Goal: Use online tool/utility: Utilize a website feature to perform a specific function

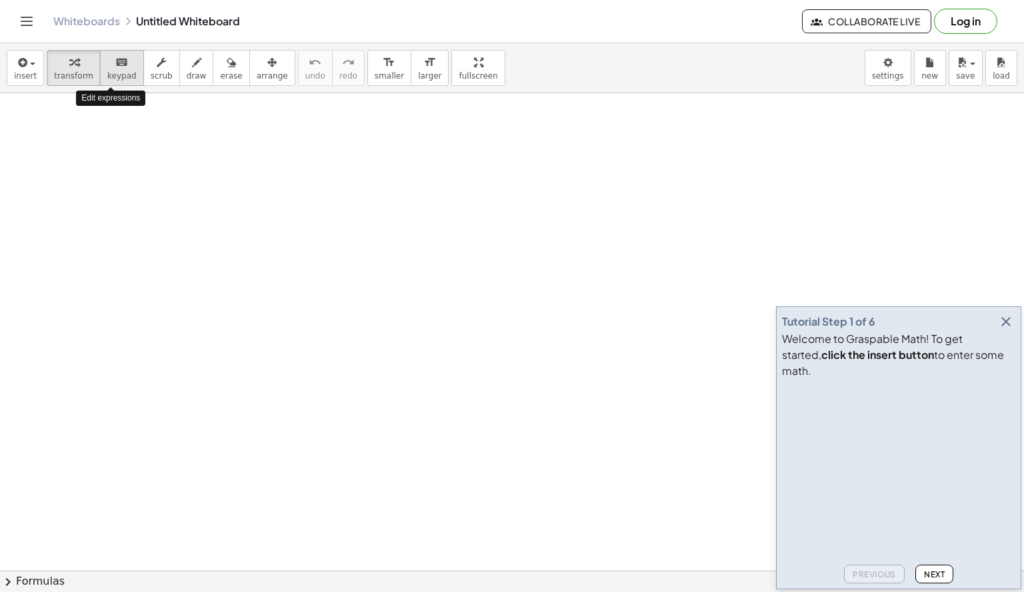
click at [117, 77] on span "keypad" at bounding box center [121, 75] width 29 height 9
click at [31, 74] on span "insert" at bounding box center [25, 75] width 23 height 9
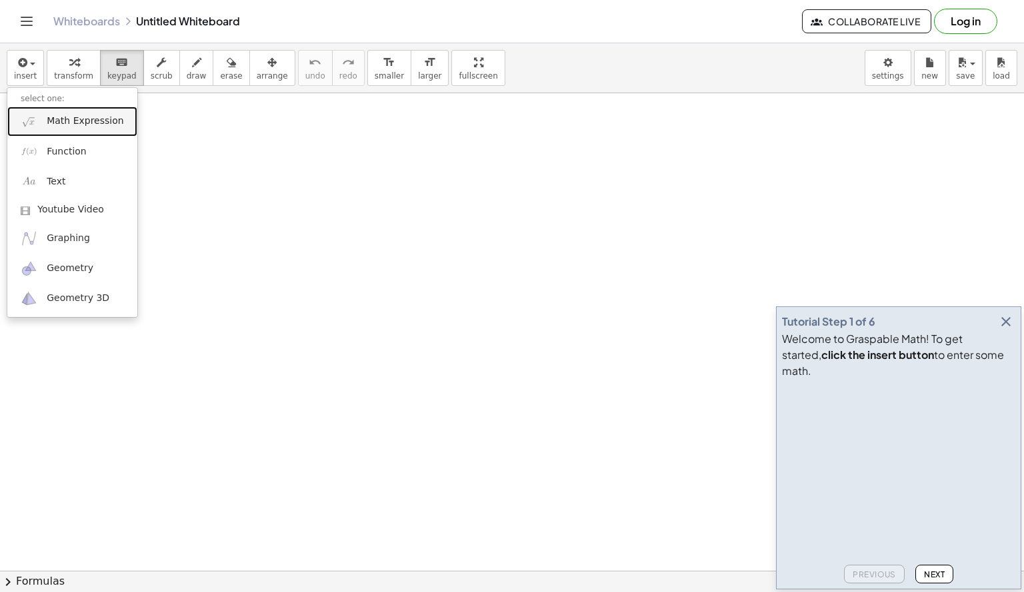
click at [69, 123] on span "Math Expression" at bounding box center [85, 121] width 77 height 13
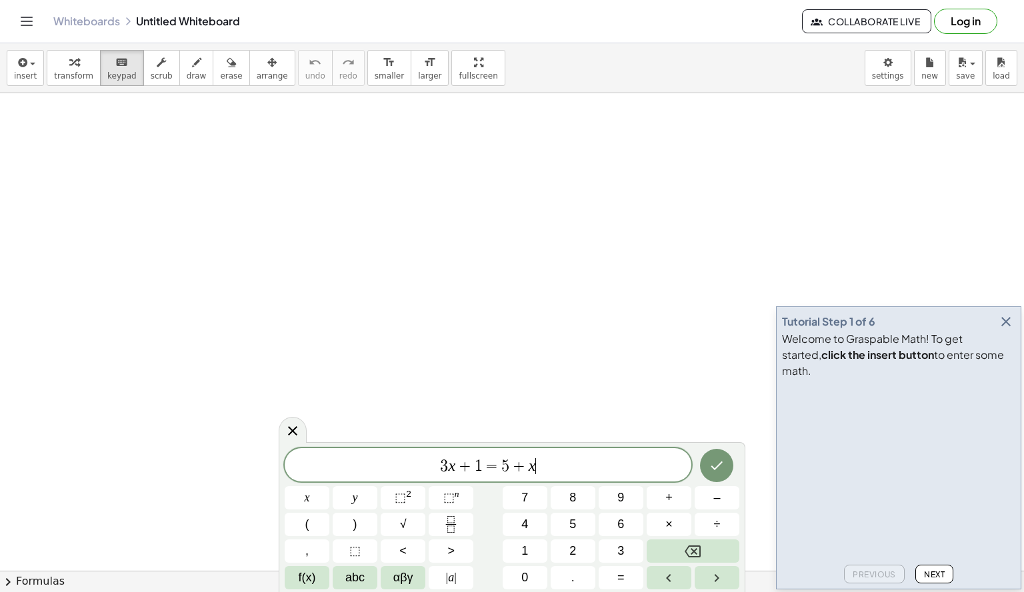
scroll to position [133, 0]
click at [1006, 330] on icon "button" at bounding box center [1006, 322] width 16 height 16
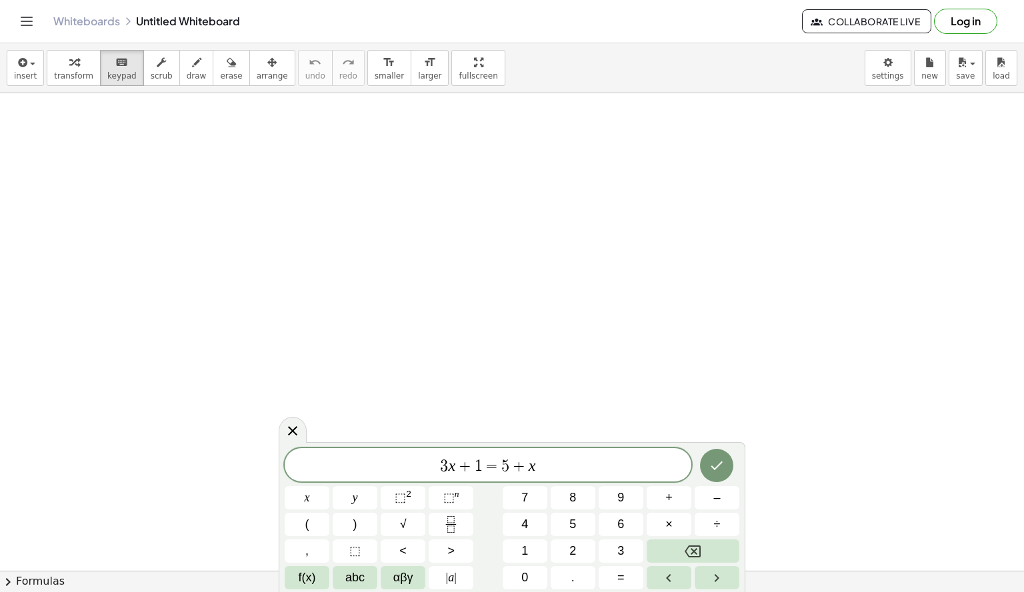
scroll to position [243, 0]
drag, startPoint x: 252, startPoint y: 400, endPoint x: 301, endPoint y: 511, distance: 121.4
click at [301, 511] on body "Graspable Math Activities Get Started Activity Bank Assigned Work Classes White…" at bounding box center [512, 296] width 1024 height 592
click at [441, 263] on div at bounding box center [512, 373] width 1024 height 1044
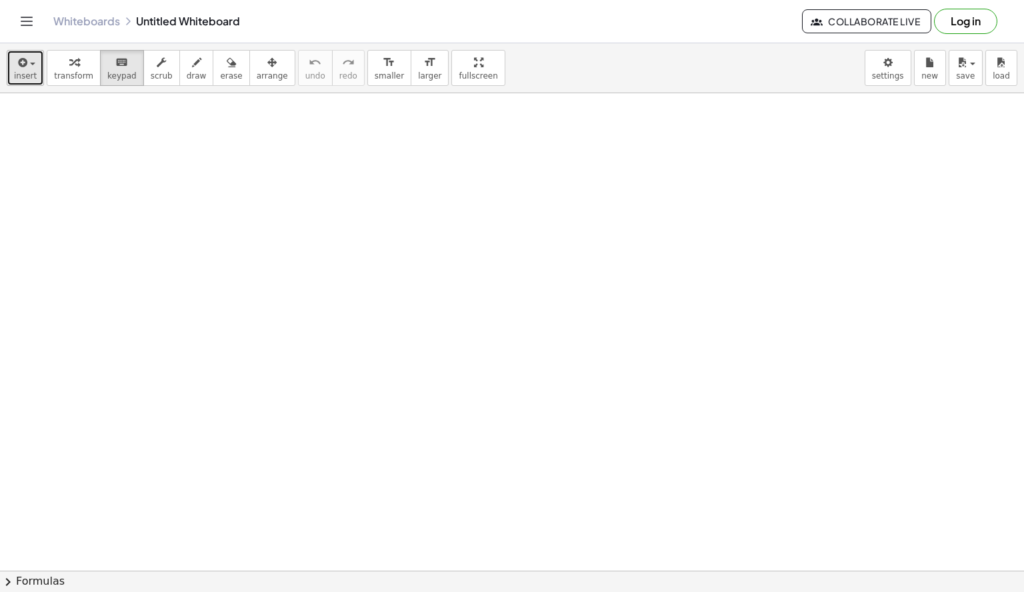
click at [22, 75] on span "insert" at bounding box center [25, 75] width 23 height 9
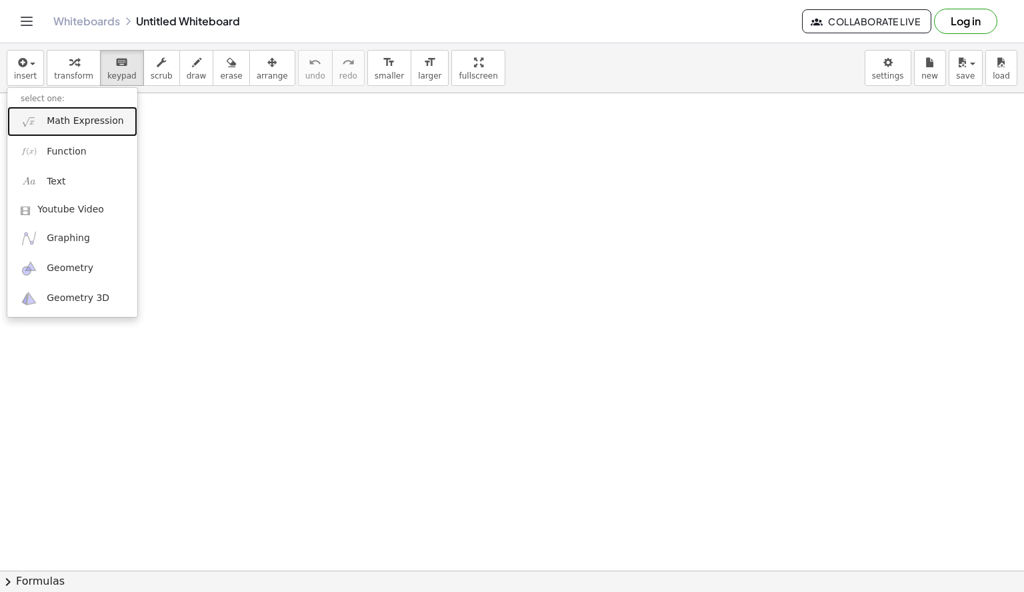
click at [96, 124] on span "Math Expression" at bounding box center [85, 121] width 77 height 13
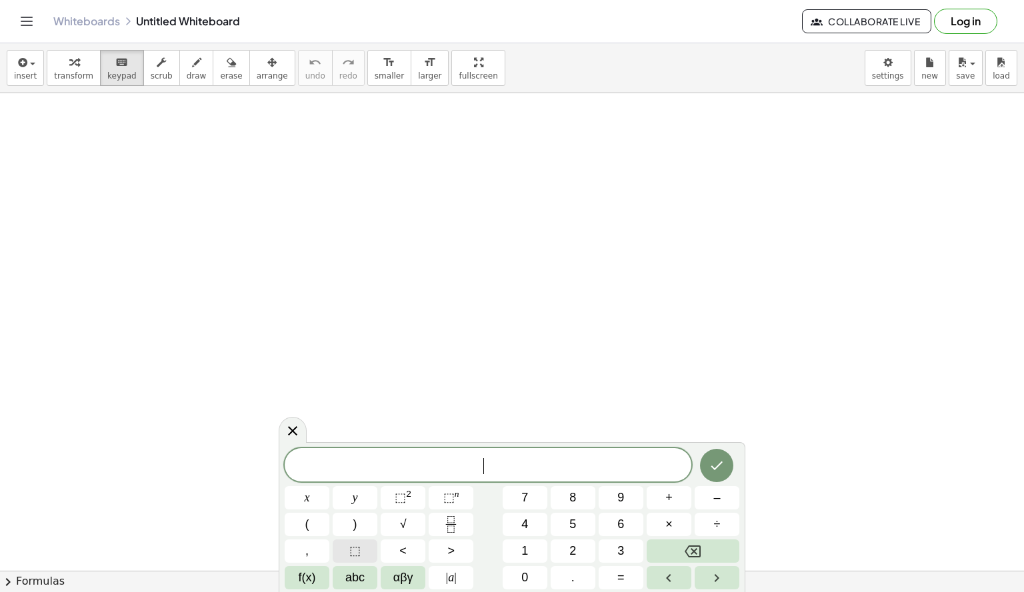
click at [361, 556] on button "⬚" at bounding box center [355, 551] width 45 height 23
click at [353, 502] on span "y" at bounding box center [355, 498] width 5 height 18
click at [485, 468] on span "⬚" at bounding box center [484, 466] width 13 height 16
click at [572, 555] on span "2" at bounding box center [572, 551] width 7 height 18
click at [319, 560] on button "," at bounding box center [307, 551] width 45 height 23
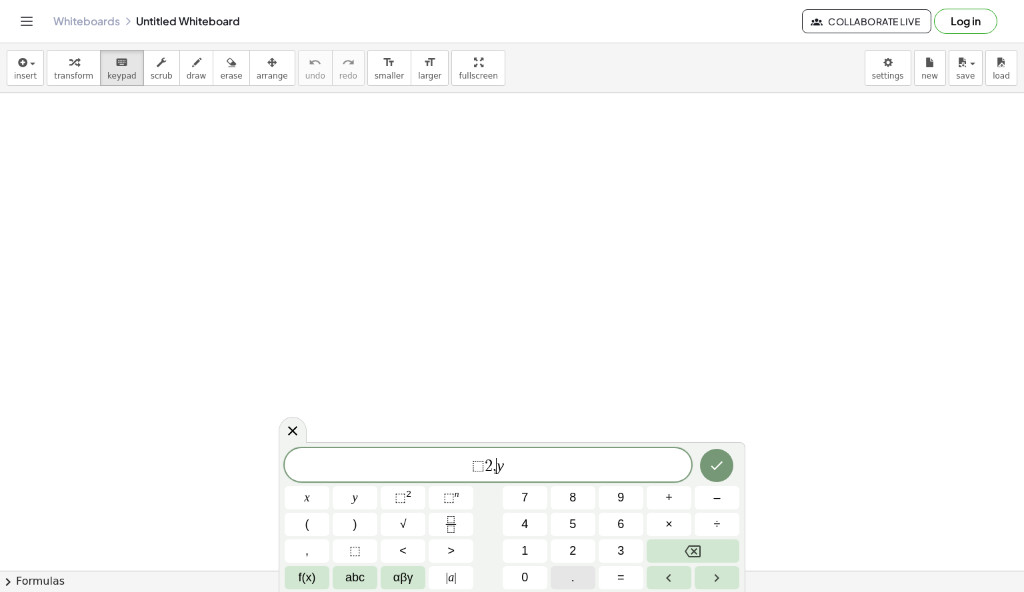
click at [574, 587] on button "." at bounding box center [572, 577] width 45 height 23
click at [668, 524] on span "×" at bounding box center [668, 525] width 7 height 18
click at [349, 576] on span "abc" at bounding box center [354, 578] width 19 height 18
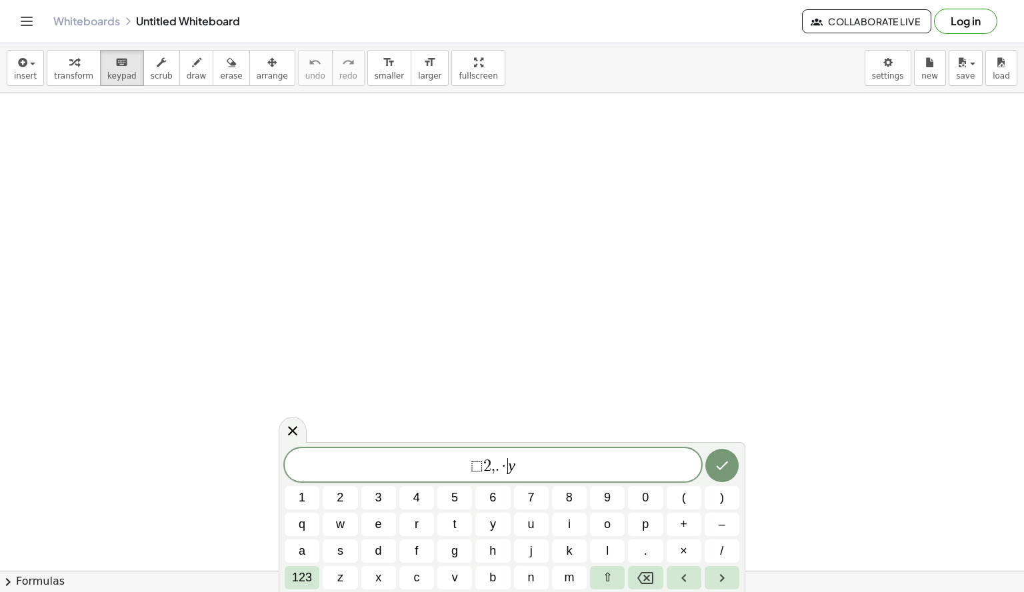
click at [257, 309] on div at bounding box center [512, 373] width 1024 height 1044
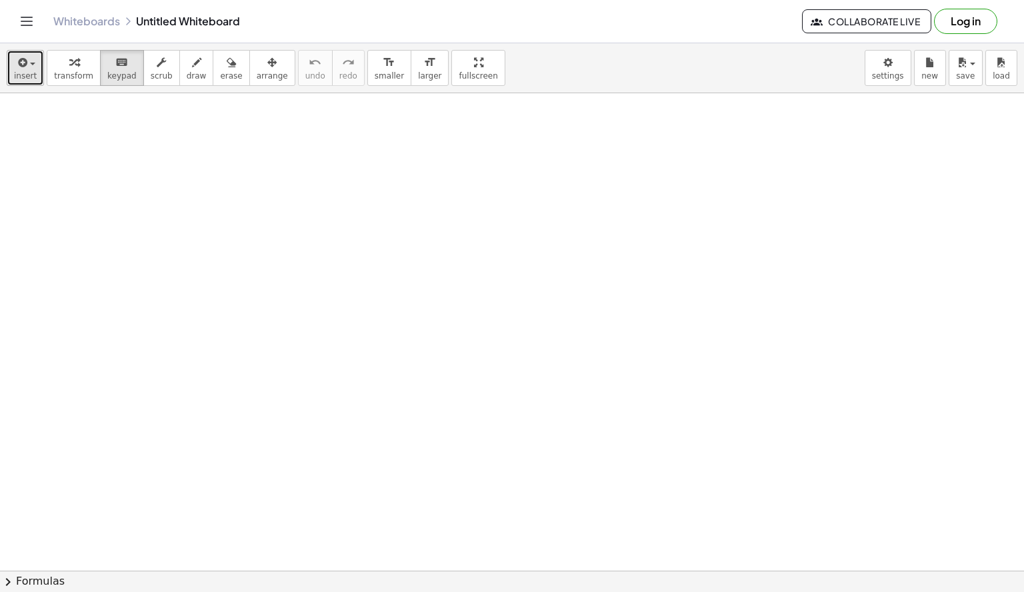
drag, startPoint x: 252, startPoint y: 309, endPoint x: 11, endPoint y: 70, distance: 339.7
click at [11, 69] on button "insert" at bounding box center [25, 68] width 37 height 36
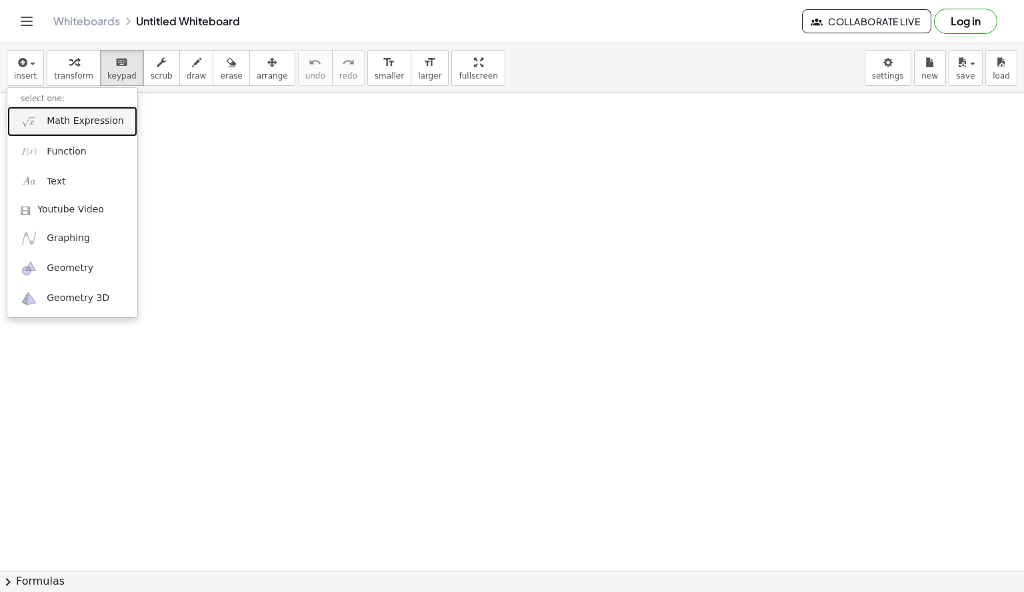
click at [47, 123] on span "Math Expression" at bounding box center [85, 121] width 77 height 13
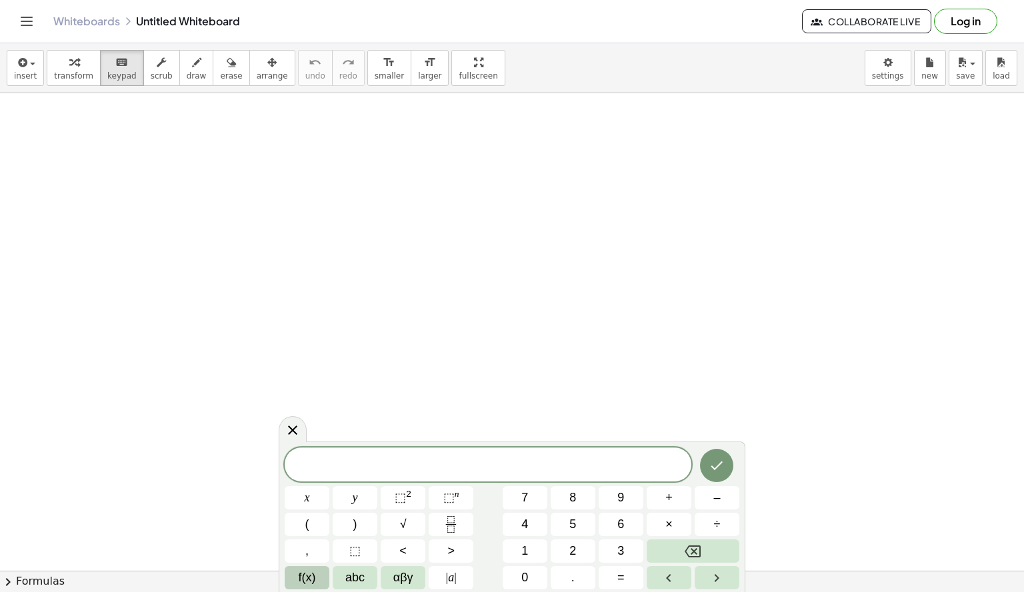
click at [313, 581] on span "f(x)" at bounding box center [307, 578] width 17 height 18
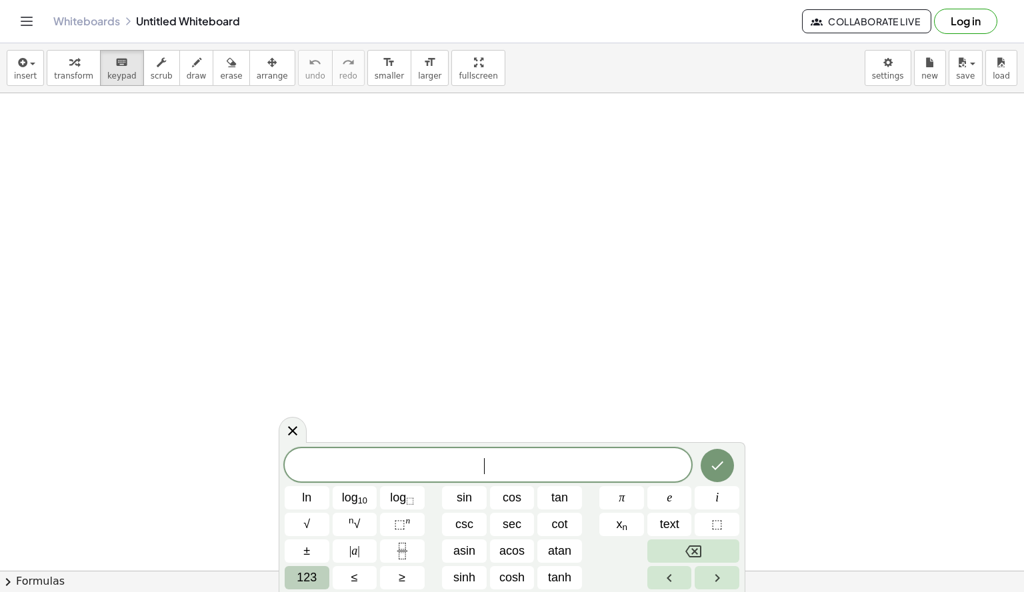
click at [301, 576] on span "123" at bounding box center [307, 578] width 20 height 18
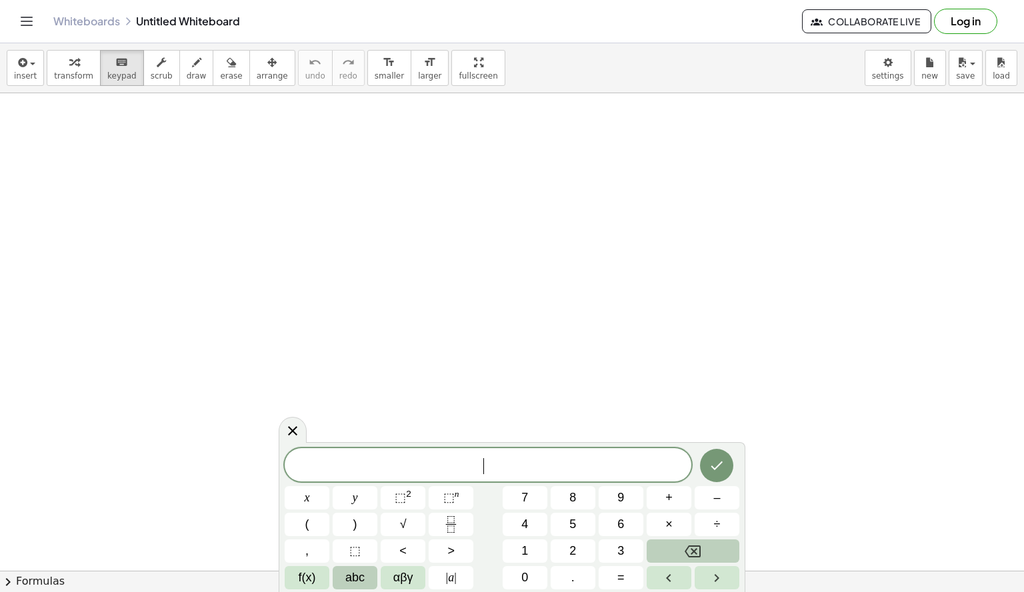
click at [357, 580] on span "abc" at bounding box center [354, 578] width 19 height 18
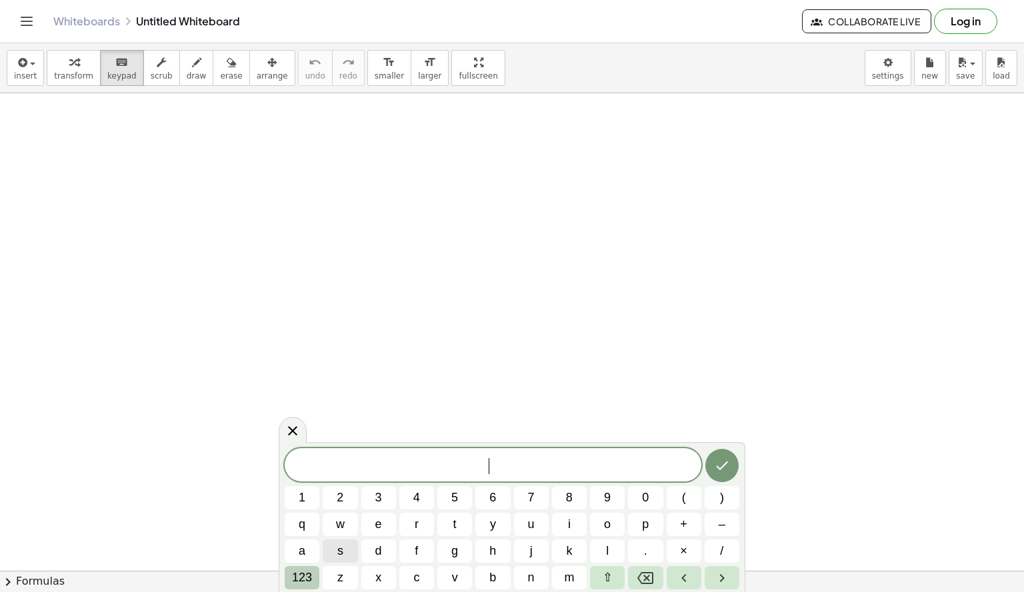
click at [306, 575] on span "123" at bounding box center [302, 578] width 20 height 18
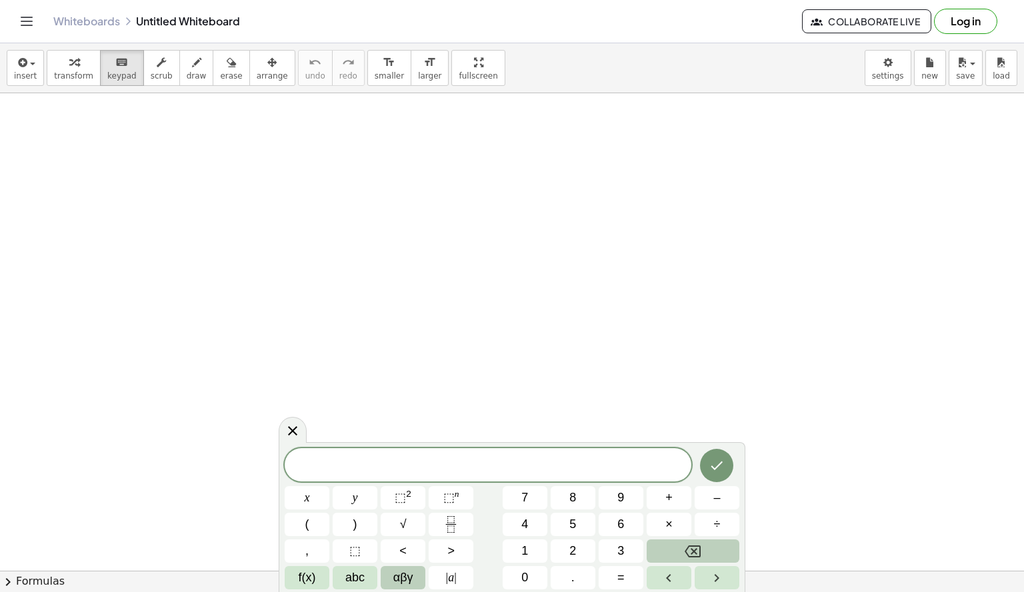
click at [406, 581] on span "αβγ" at bounding box center [403, 578] width 20 height 18
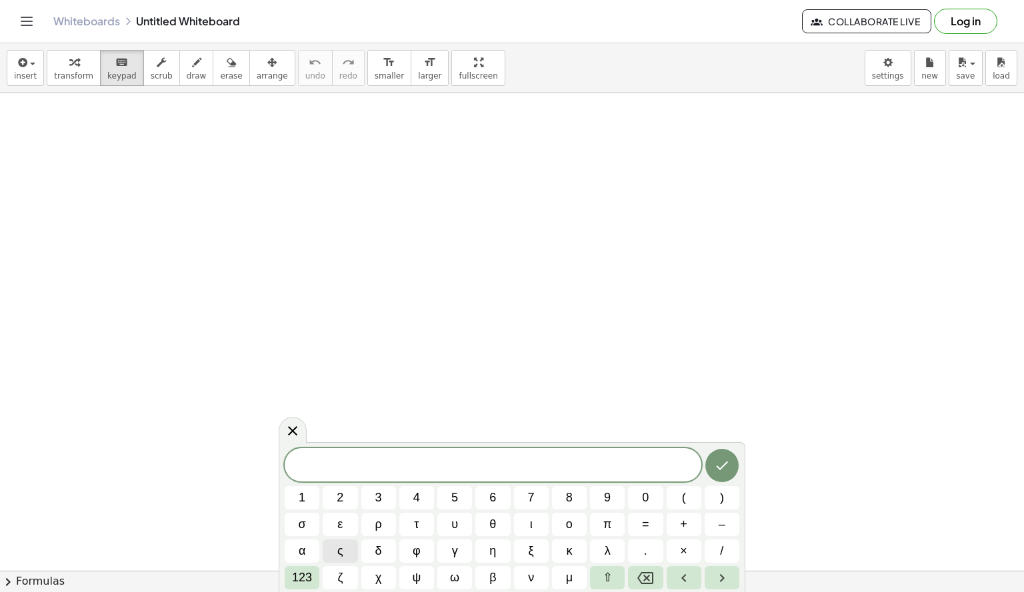
click at [258, 194] on div at bounding box center [512, 373] width 1024 height 1044
